Goal: Browse casually: Explore the website without a specific task or goal

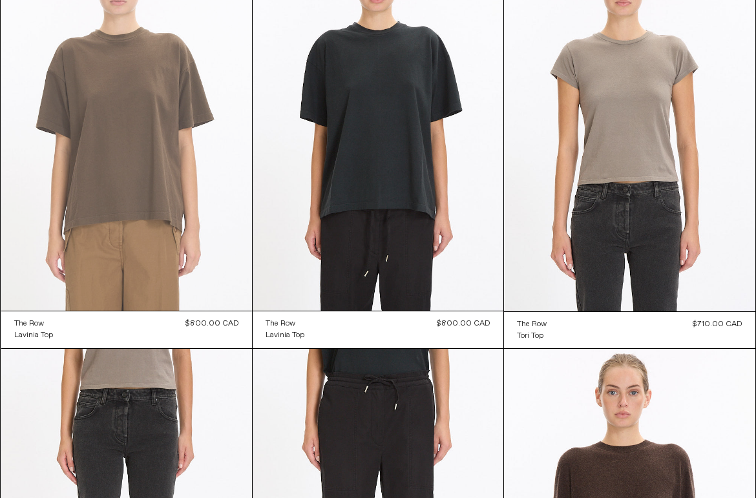
scroll to position [369, 0]
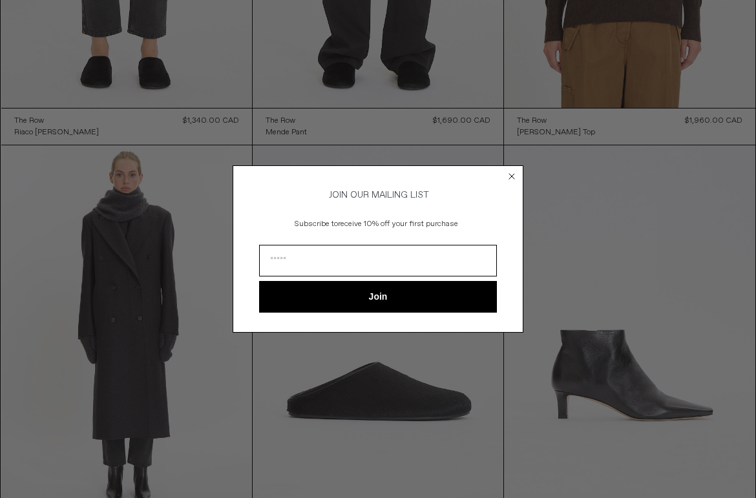
click at [515, 173] on circle "Close dialog" at bounding box center [512, 177] width 12 height 12
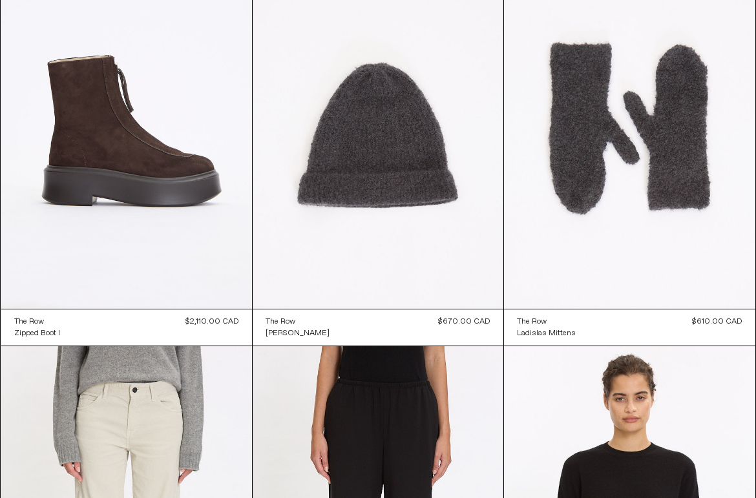
scroll to position [1388, 0]
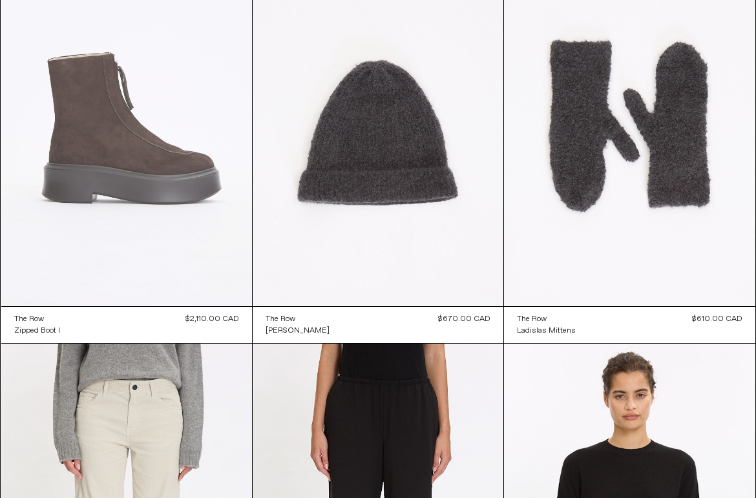
click at [206, 253] on at bounding box center [126, 118] width 251 height 376
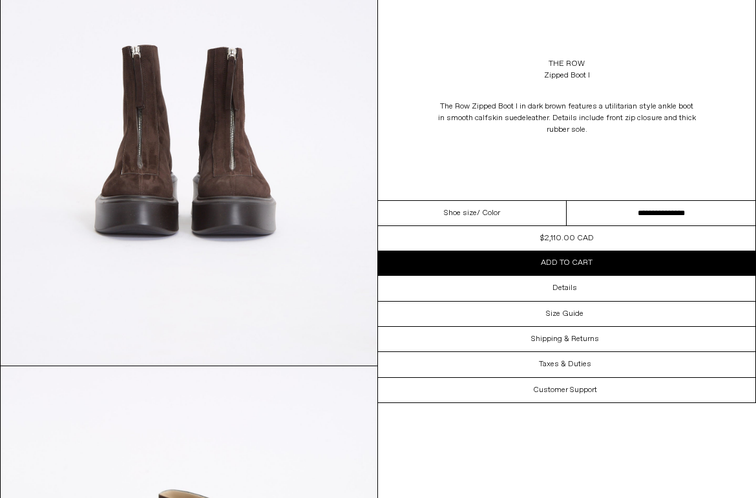
scroll to position [1258, 0]
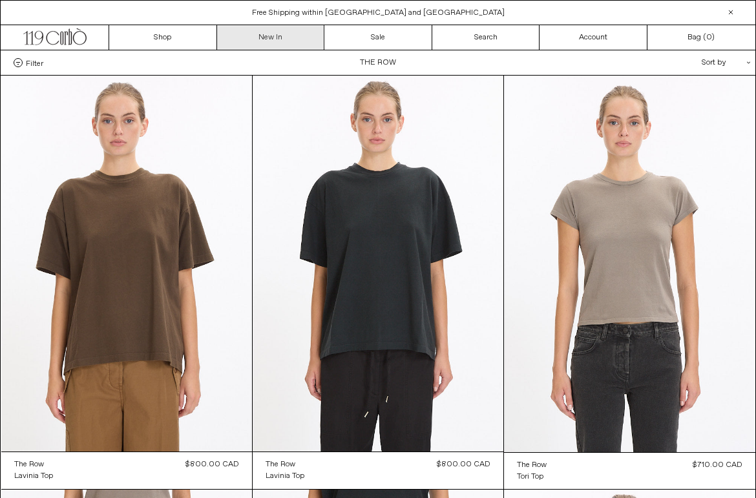
click at [270, 37] on link "New In" at bounding box center [271, 37] width 108 height 25
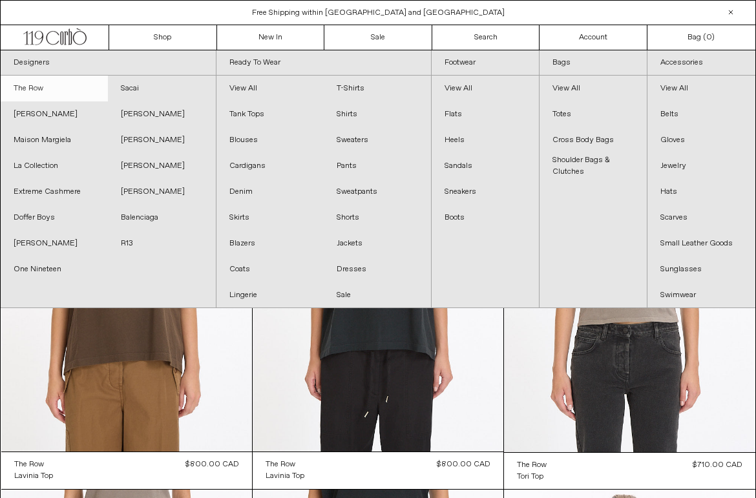
click at [50, 96] on link "The Row" at bounding box center [54, 89] width 107 height 26
